Goal: Understand process/instructions: Learn how to perform a task or action

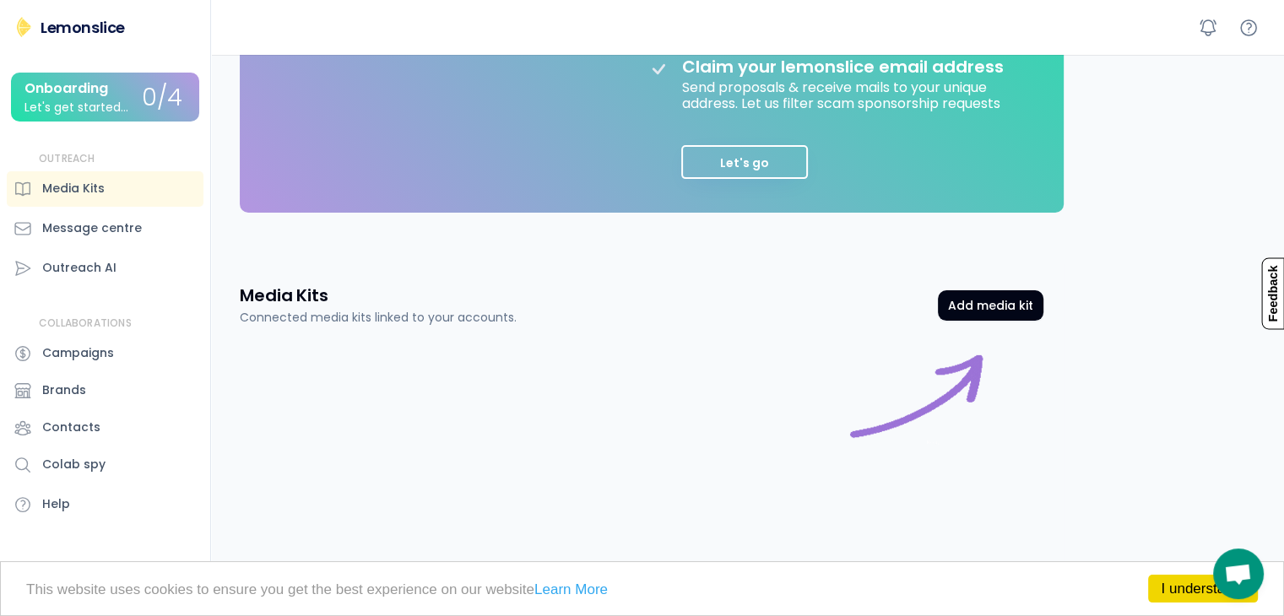
scroll to position [452, 0]
click at [959, 300] on button "Add media kit" at bounding box center [990, 304] width 105 height 30
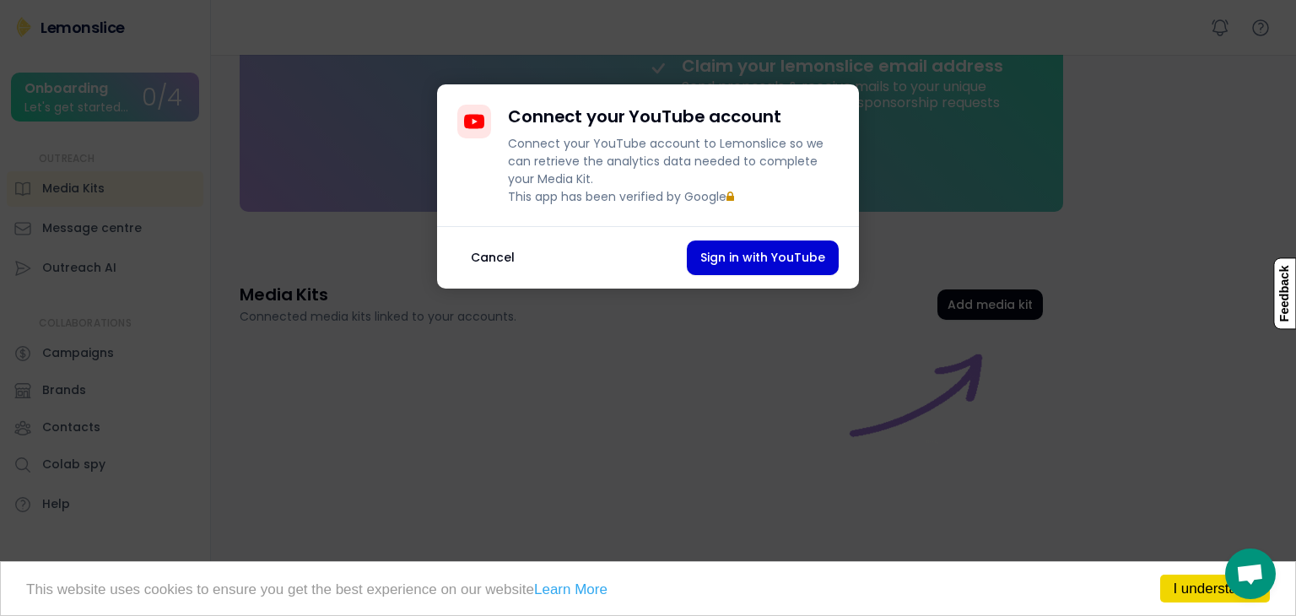
click at [474, 268] on button "Cancel" at bounding box center [492, 258] width 71 height 35
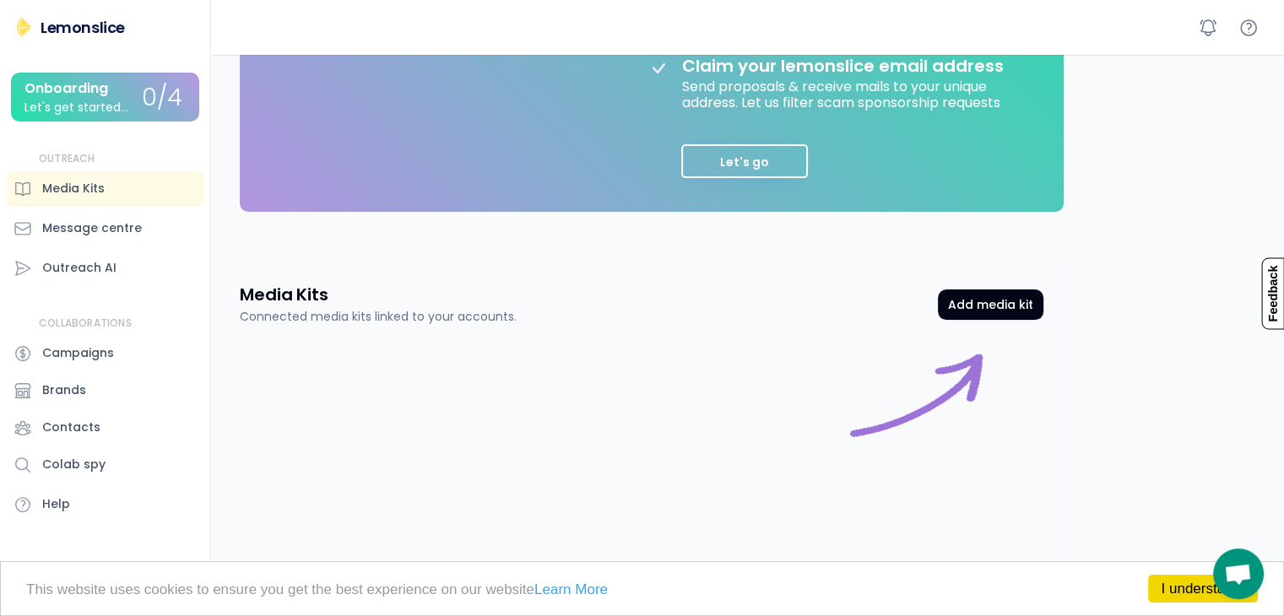
click at [95, 32] on div "Lemonslice" at bounding box center [83, 27] width 84 height 21
click at [84, 104] on div "Let's get started..." at bounding box center [76, 107] width 104 height 13
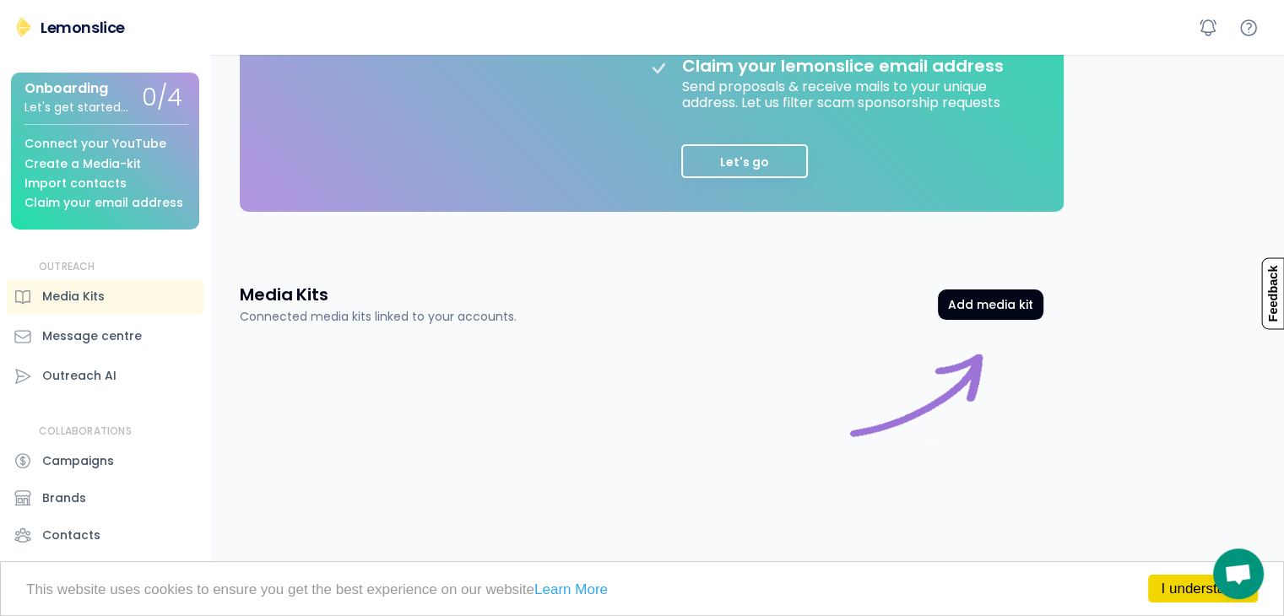
click at [84, 104] on div "Let's get started..." at bounding box center [76, 107] width 104 height 13
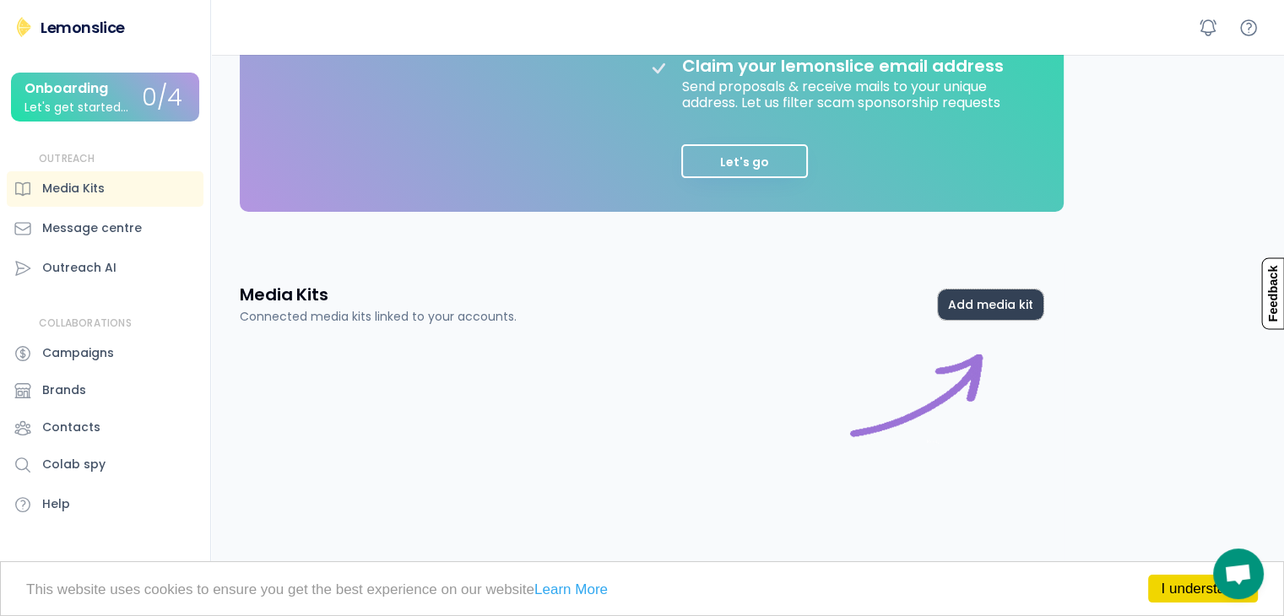
click at [987, 300] on button "Add media kit" at bounding box center [990, 304] width 105 height 30
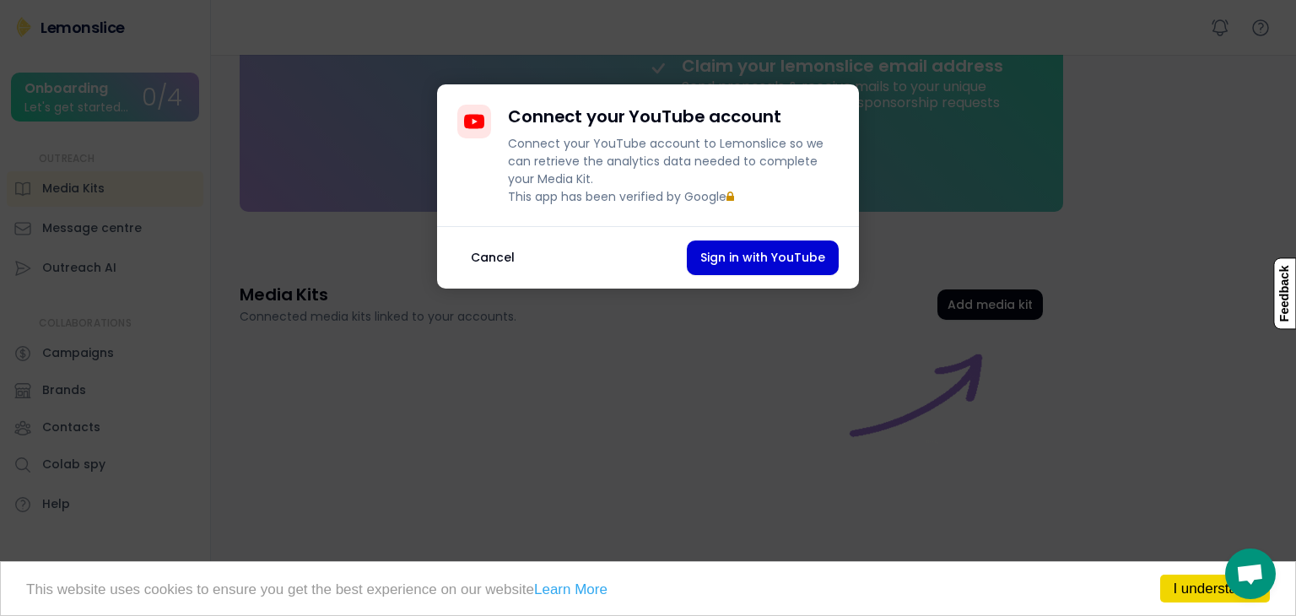
click at [502, 275] on button "Cancel" at bounding box center [492, 258] width 71 height 35
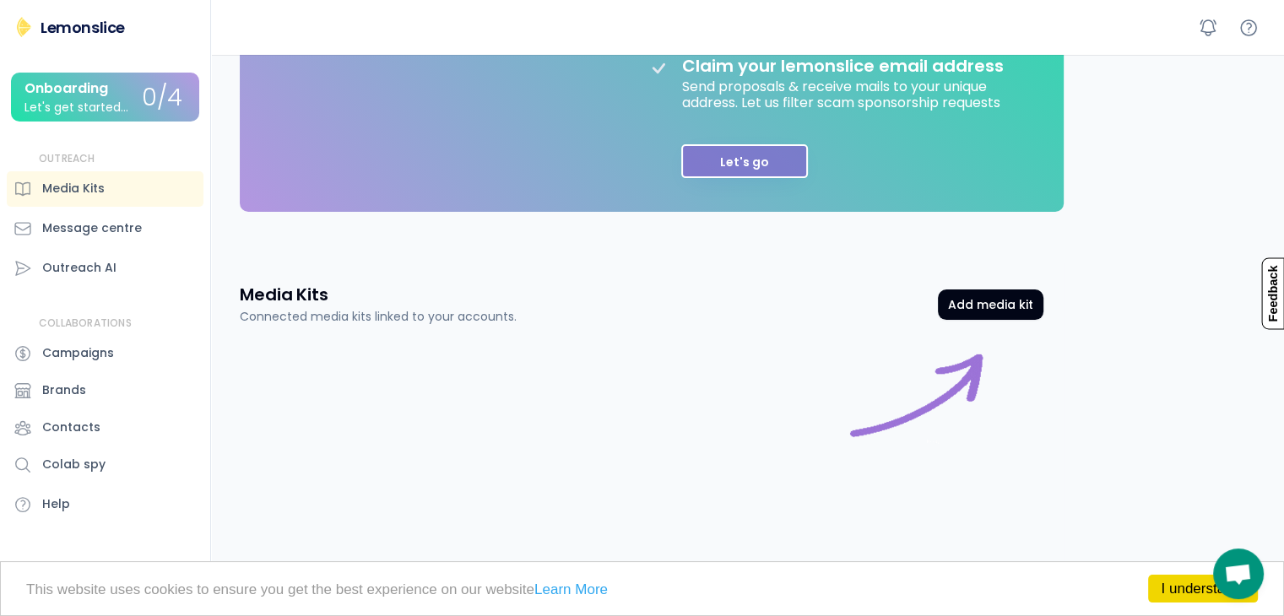
click at [760, 154] on button "Let's go" at bounding box center [744, 161] width 127 height 34
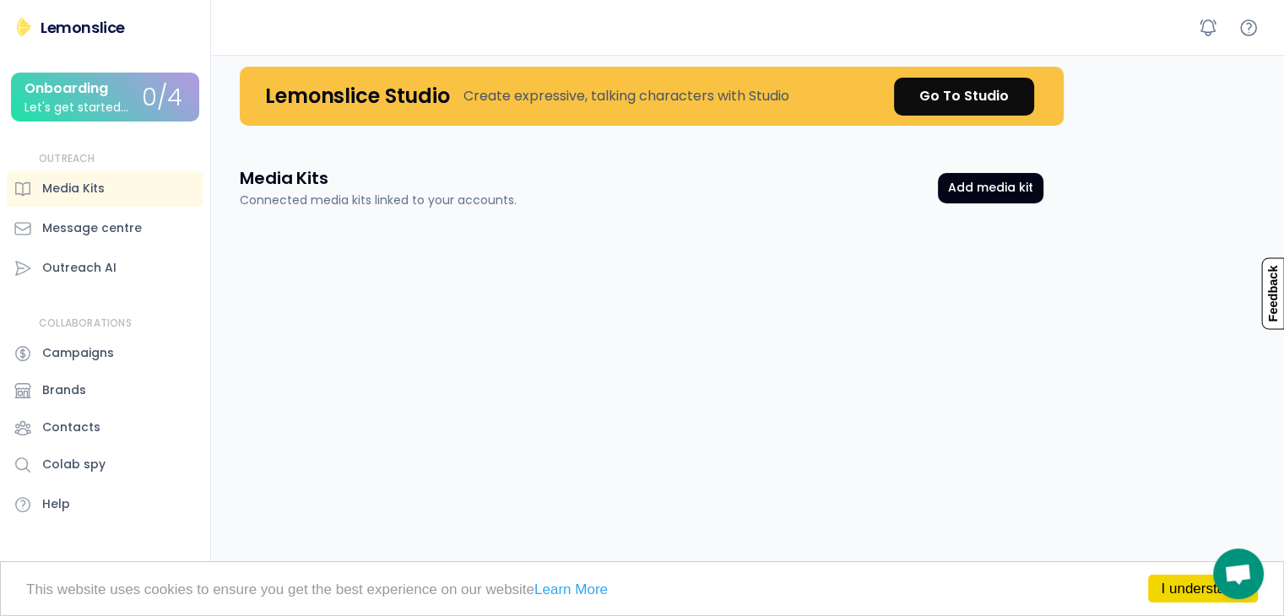
scroll to position [0, 0]
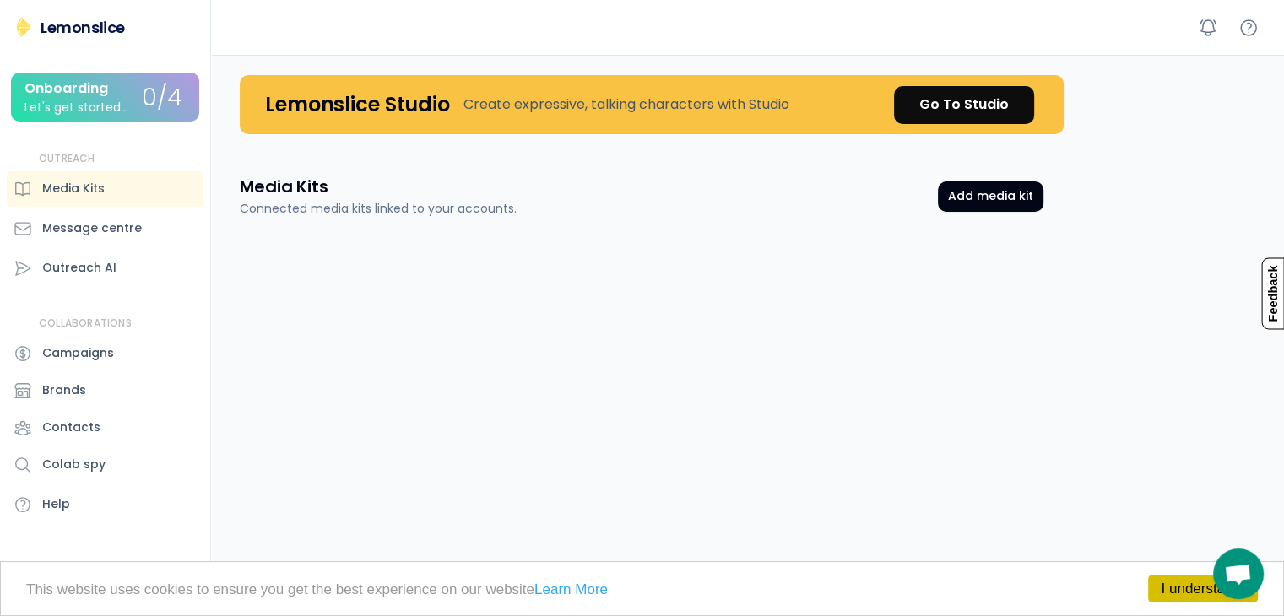
click at [1168, 585] on link "I understand!" at bounding box center [1203, 589] width 110 height 28
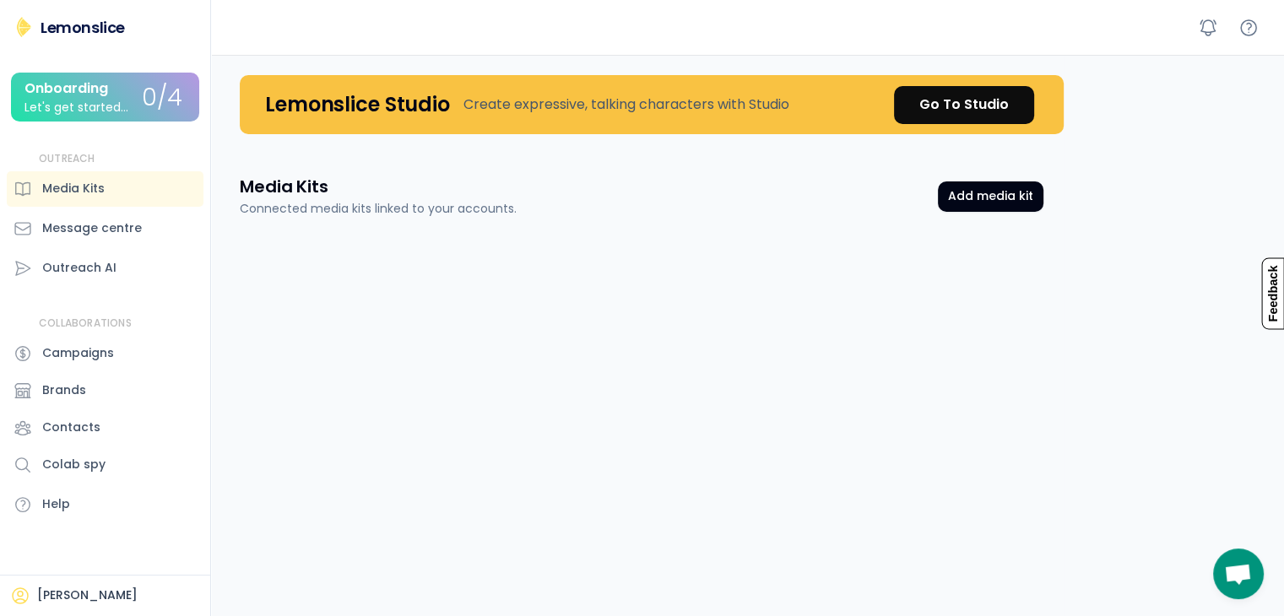
click at [115, 89] on div "Onboarding Let's get started..." at bounding box center [82, 97] width 117 height 33
